Goal: Navigation & Orientation: Understand site structure

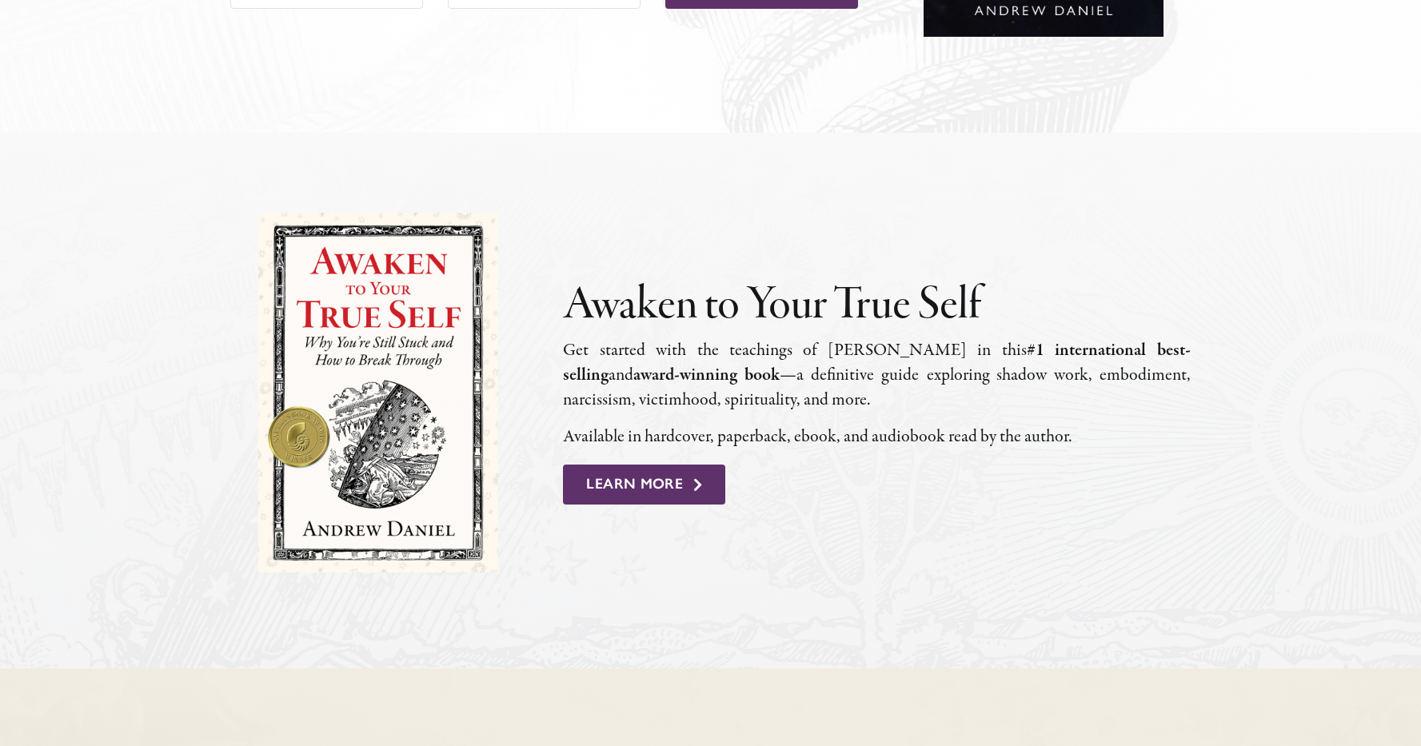
scroll to position [1000, 0]
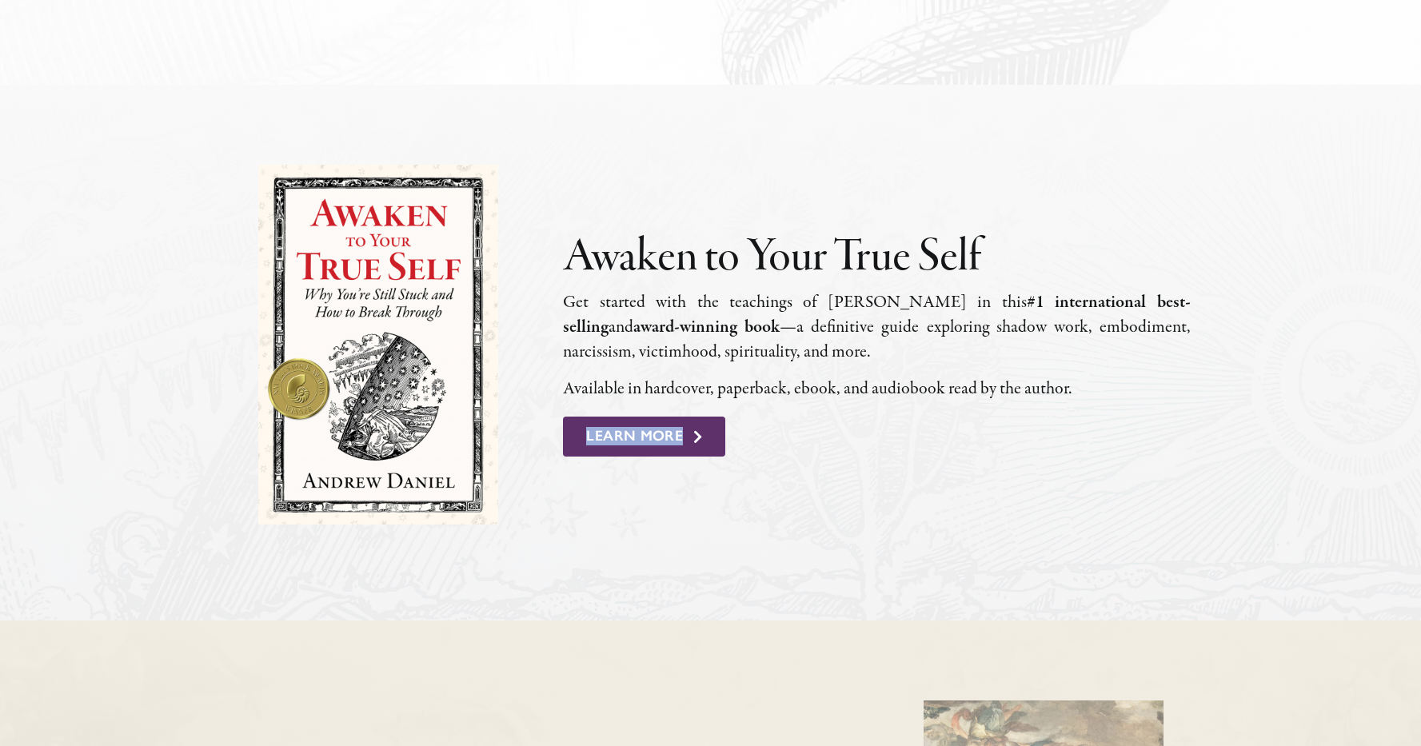
click at [810, 504] on div "Awaken to Your True Self Get start­ed with the teach­ings of Andrew Daniel in t…" at bounding box center [711, 353] width 998 height 376
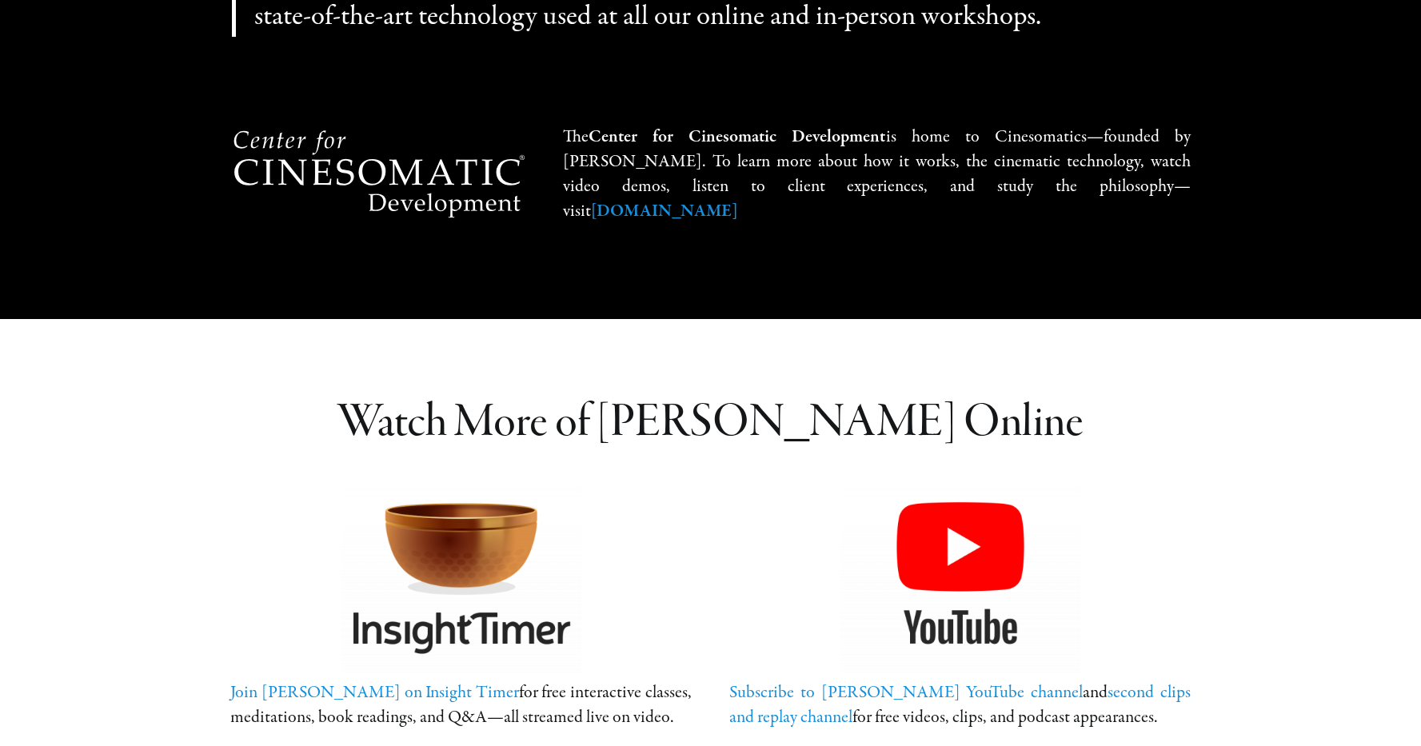
scroll to position [3358, 0]
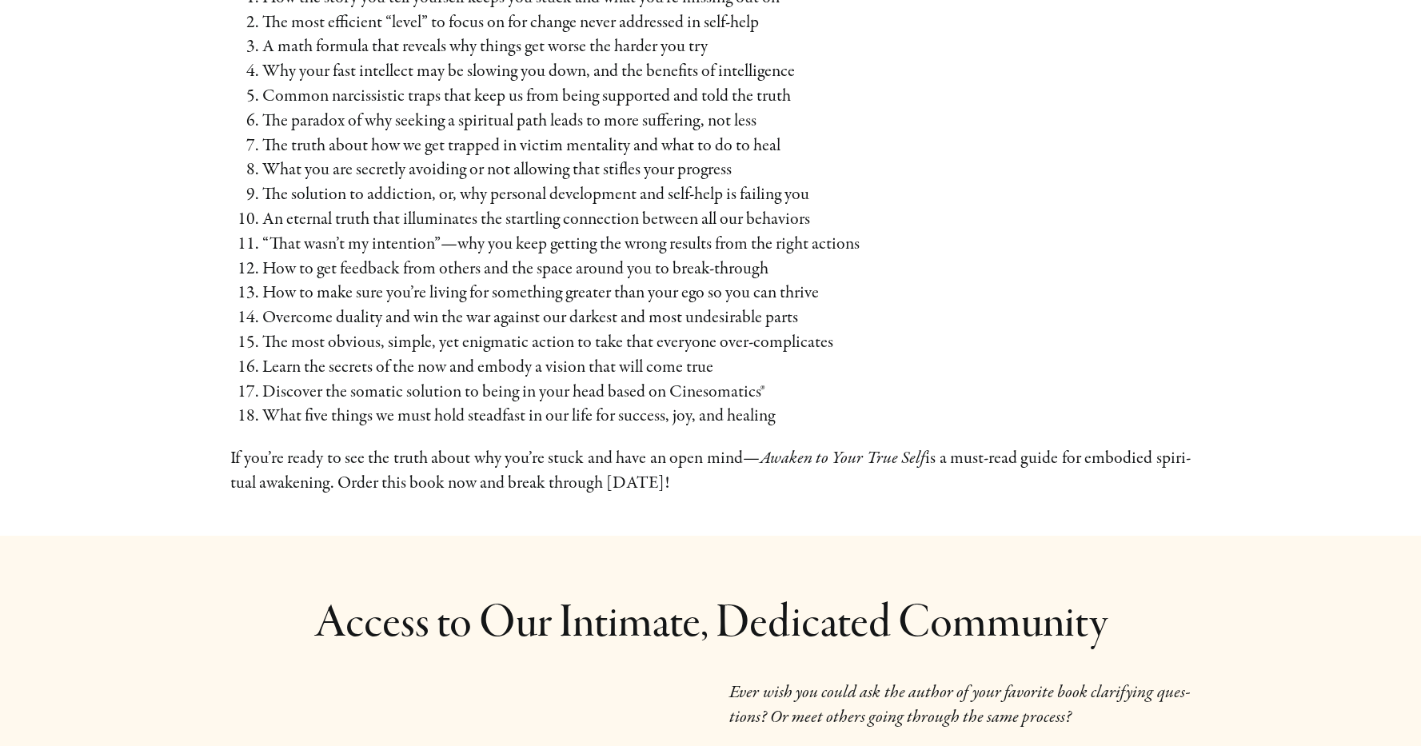
scroll to position [1932, 0]
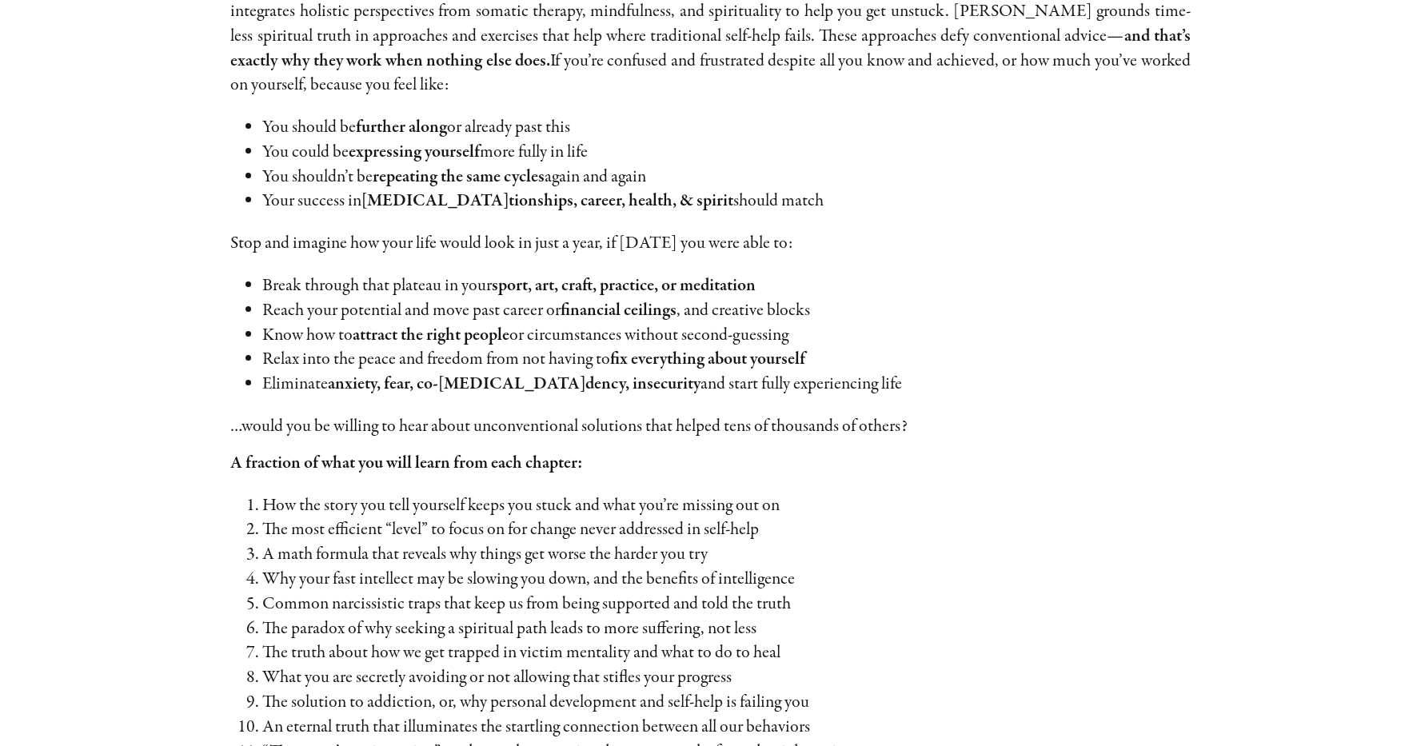
scroll to position [0, 0]
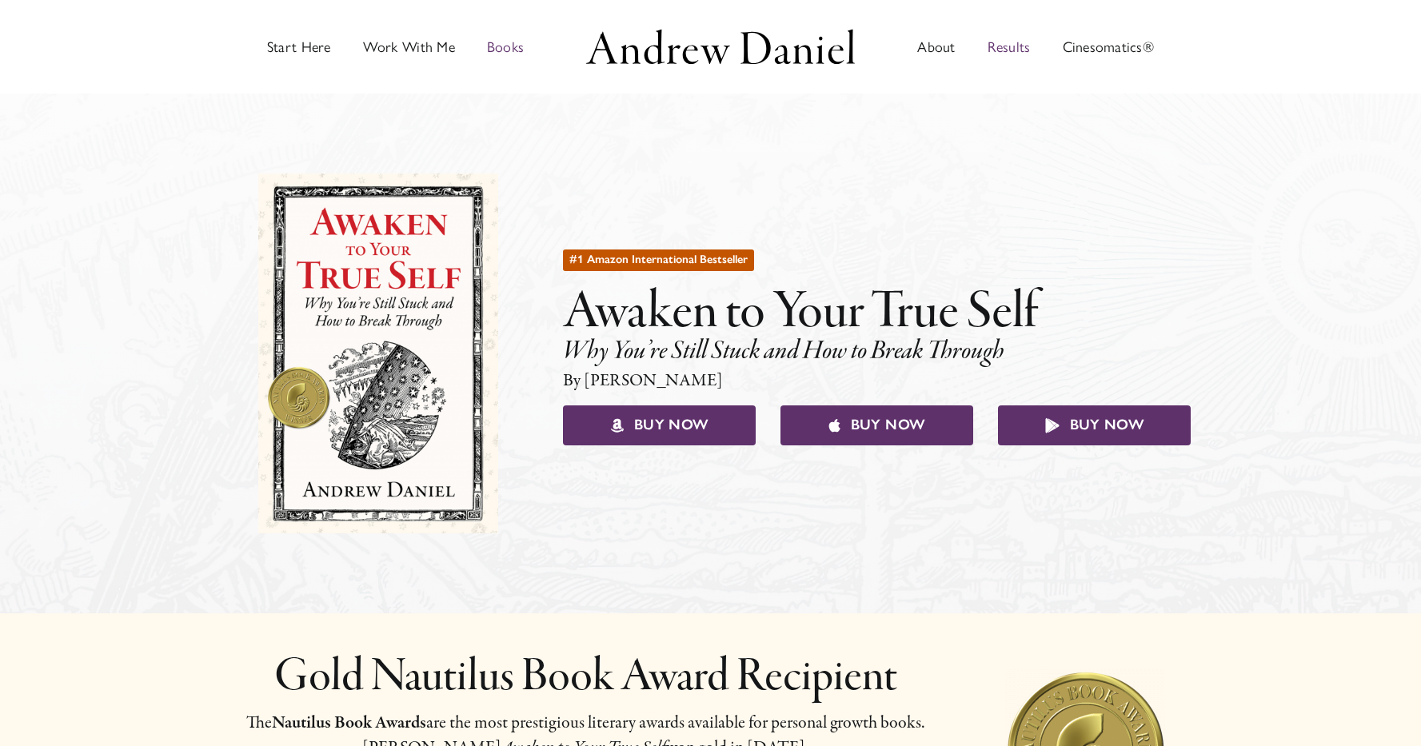
click at [1006, 54] on span "Results" at bounding box center [1009, 47] width 43 height 14
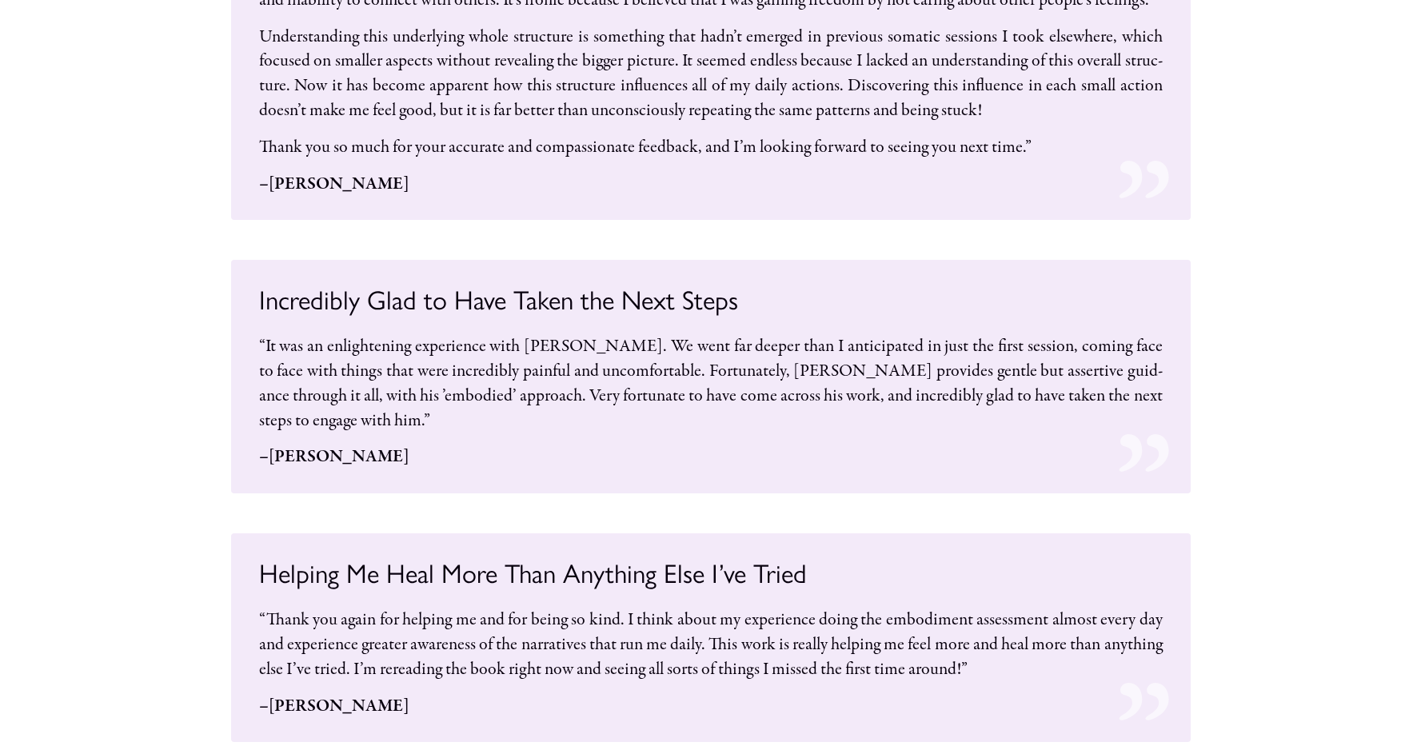
scroll to position [12990, 0]
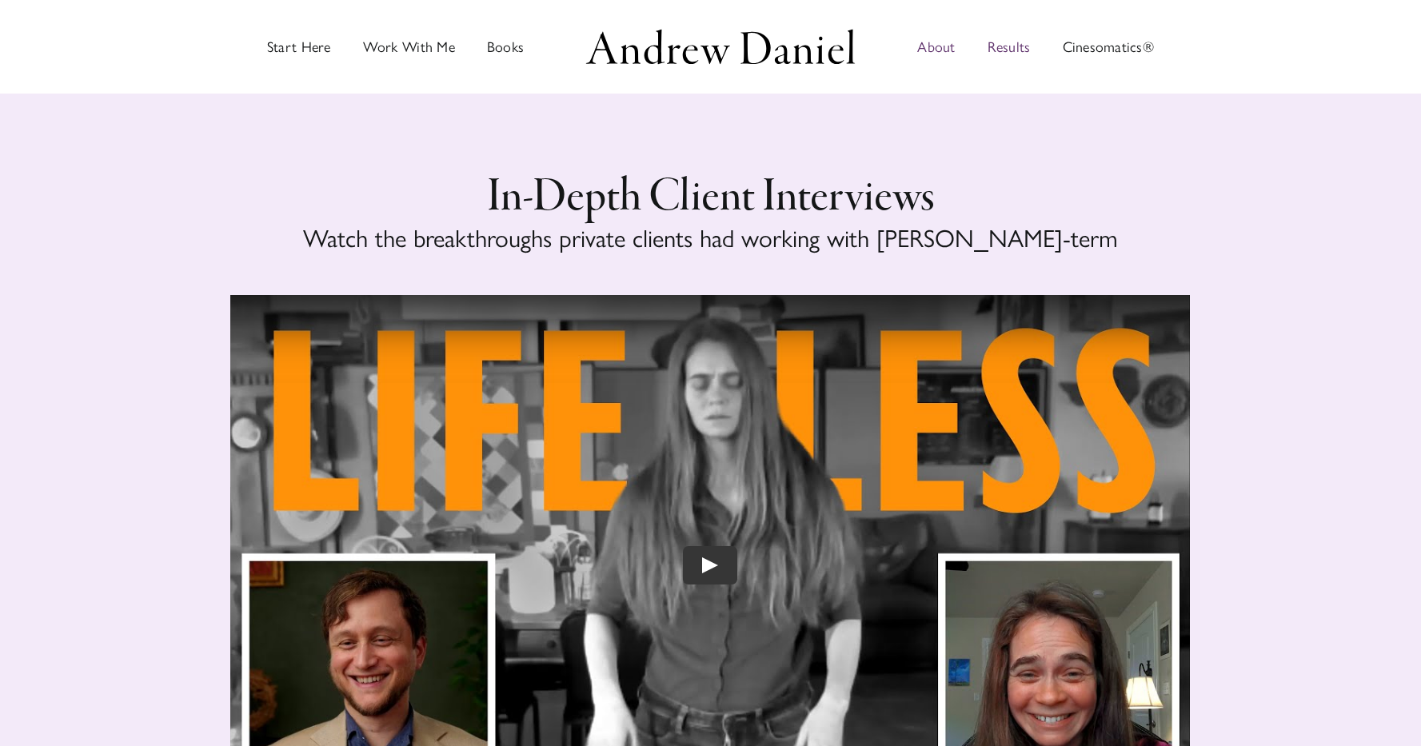
click at [949, 45] on span "About" at bounding box center [936, 47] width 38 height 14
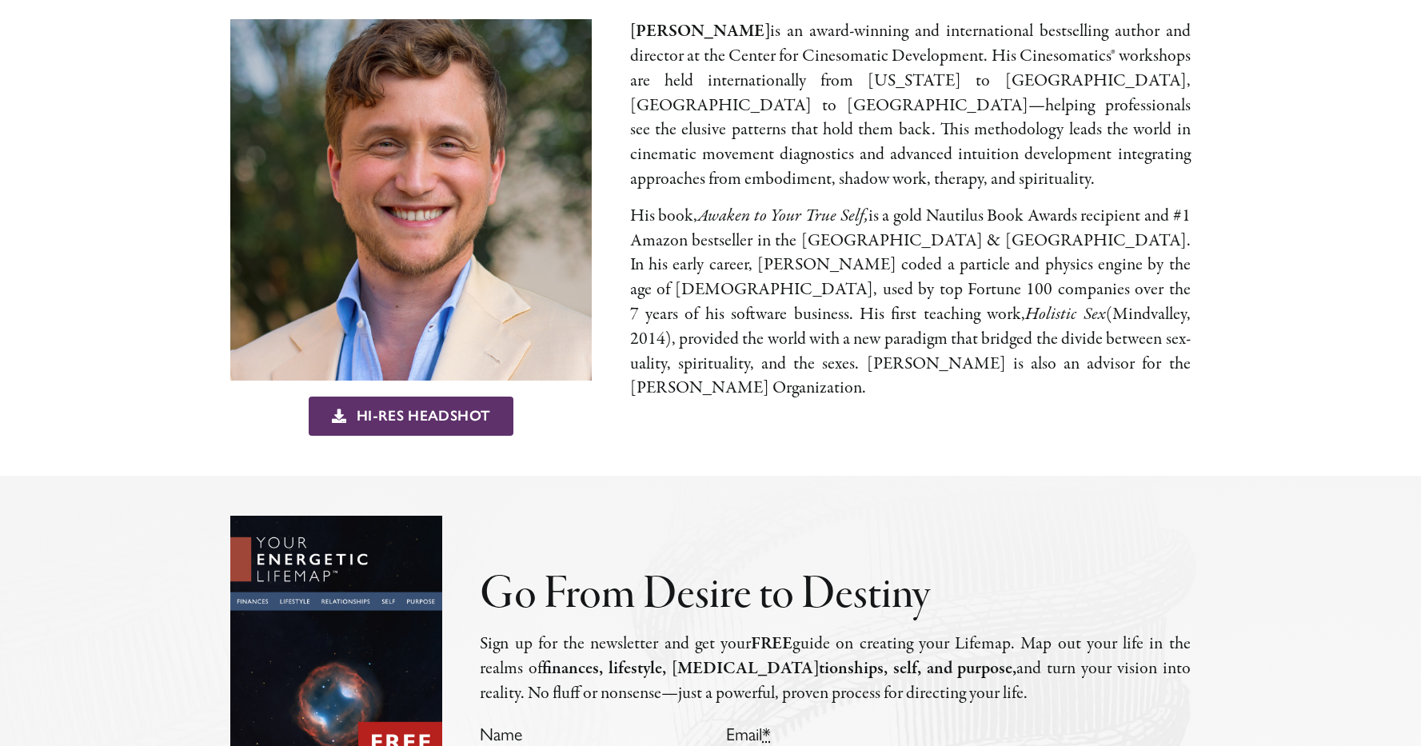
scroll to position [1329, 0]
